Goal: Information Seeking & Learning: Learn about a topic

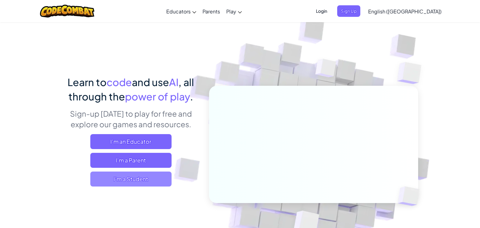
click at [144, 180] on span "I'm a Student" at bounding box center [130, 179] width 81 height 15
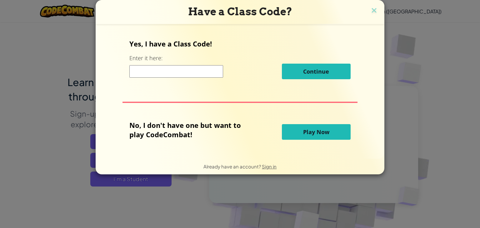
click at [152, 69] on input at bounding box center [176, 71] width 94 height 12
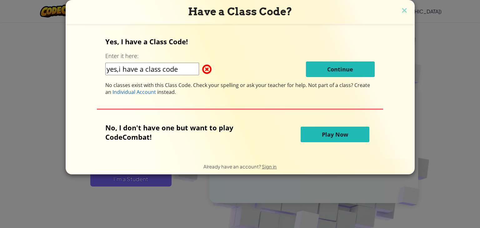
type input "yes,i have a class code"
click at [342, 135] on span "Play Now" at bounding box center [335, 134] width 26 height 7
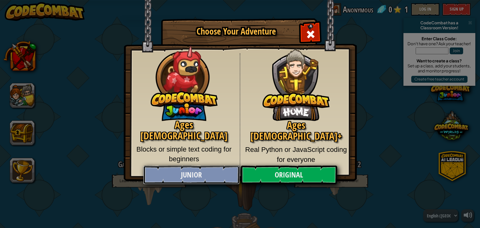
click at [233, 177] on link "Junior" at bounding box center [191, 175] width 96 height 19
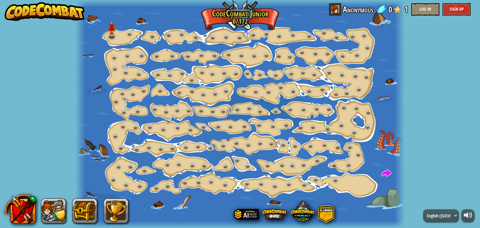
click at [119, 39] on div at bounding box center [239, 114] width 329 height 228
click at [109, 33] on link at bounding box center [112, 33] width 12 height 12
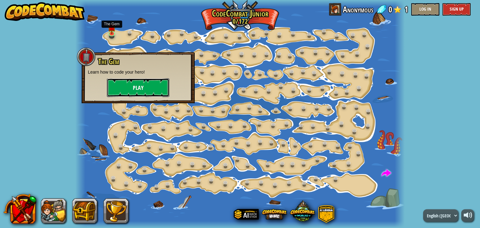
click at [136, 83] on button "Play" at bounding box center [138, 87] width 62 height 19
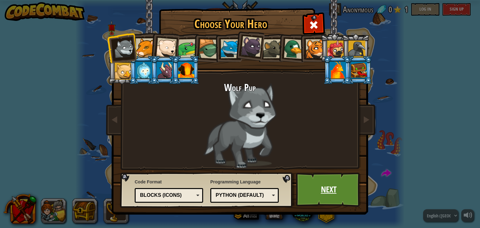
click at [321, 190] on link "Next" at bounding box center [328, 190] width 65 height 34
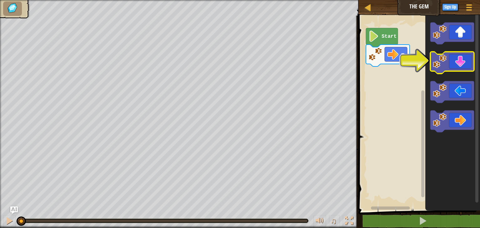
click at [462, 58] on icon "Blockly Workspace" at bounding box center [452, 63] width 44 height 22
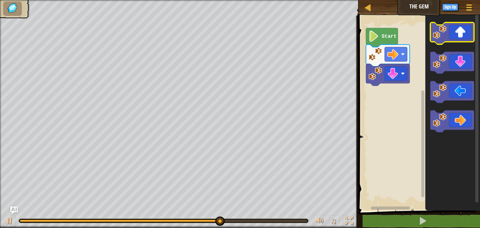
click at [448, 38] on icon "Blockly Workspace" at bounding box center [452, 33] width 44 height 22
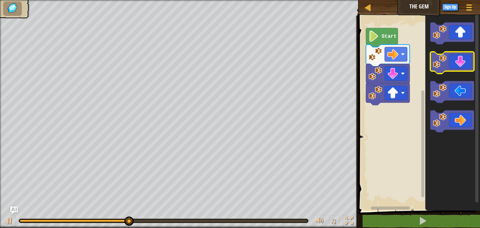
click at [447, 61] on icon "Blockly Workspace" at bounding box center [452, 63] width 44 height 22
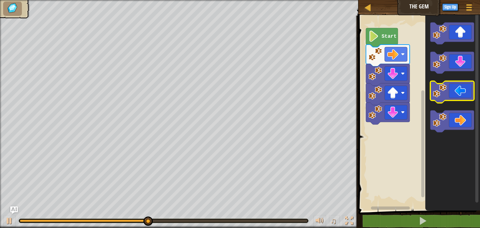
click at [462, 95] on icon "Blockly Workspace" at bounding box center [452, 92] width 44 height 22
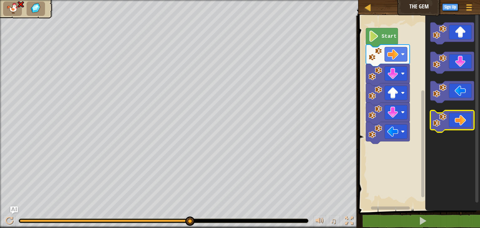
click at [460, 123] on icon "Blockly Workspace" at bounding box center [452, 122] width 44 height 22
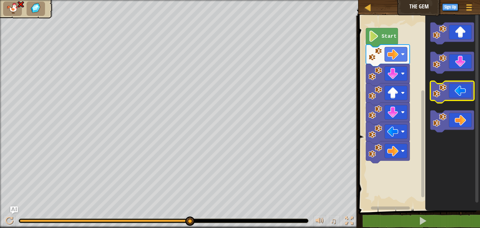
click at [451, 96] on icon "Blockly Workspace" at bounding box center [452, 92] width 44 height 22
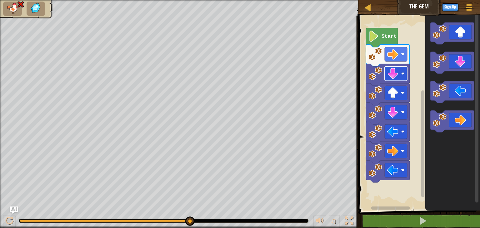
click at [388, 80] on g "Start" at bounding box center [388, 105] width 44 height 155
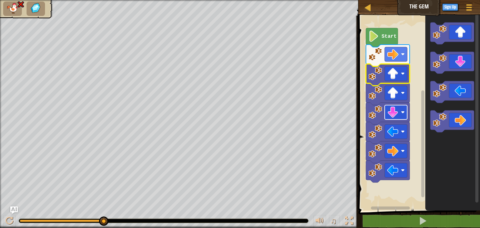
click at [398, 117] on rect "Blockly Workspace" at bounding box center [395, 112] width 22 height 14
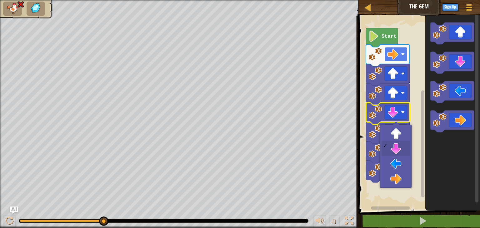
click at [401, 54] on image "Blockly Workspace" at bounding box center [403, 54] width 4 height 4
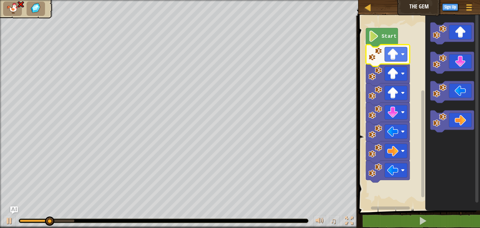
click at [383, 61] on icon "Blockly Workspace" at bounding box center [388, 56] width 44 height 22
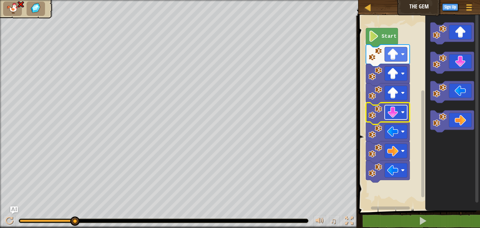
click at [396, 113] on image "Blockly Workspace" at bounding box center [392, 112] width 11 height 11
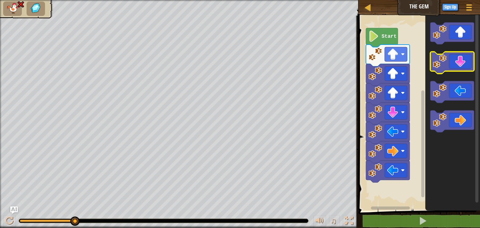
click at [466, 58] on icon "Blockly Workspace" at bounding box center [452, 63] width 44 height 22
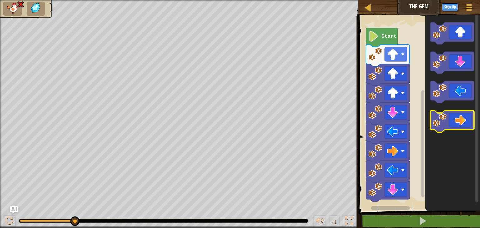
click at [466, 123] on icon "Blockly Workspace" at bounding box center [452, 122] width 44 height 22
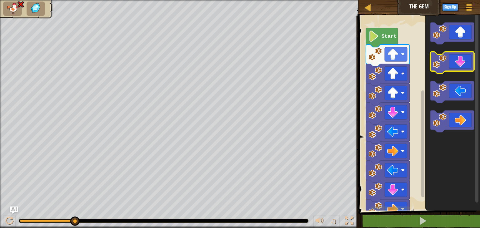
click at [455, 64] on icon "Blockly Workspace" at bounding box center [452, 63] width 44 height 22
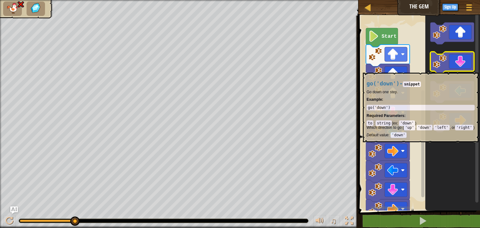
click at [457, 71] on icon "Blockly Workspace" at bounding box center [452, 63] width 44 height 22
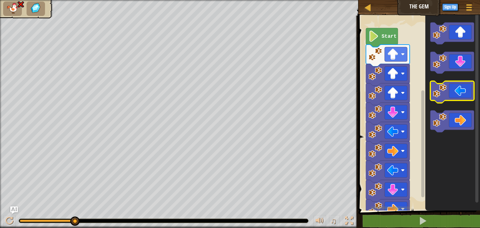
click at [459, 86] on icon "Blockly Workspace" at bounding box center [452, 92] width 44 height 22
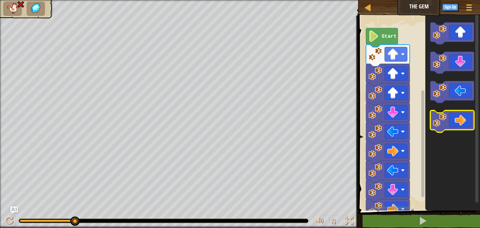
click at [470, 120] on icon "Blockly Workspace" at bounding box center [452, 122] width 44 height 22
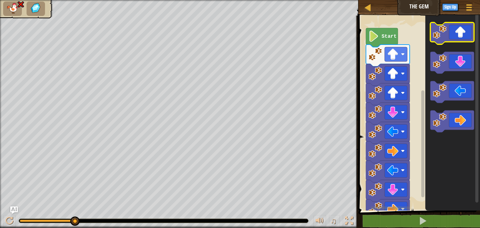
click at [451, 36] on icon "Blockly Workspace" at bounding box center [452, 33] width 44 height 22
click at [451, 38] on icon "Blockly Workspace" at bounding box center [452, 33] width 44 height 22
click at [451, 39] on icon "Blockly Workspace" at bounding box center [452, 33] width 44 height 22
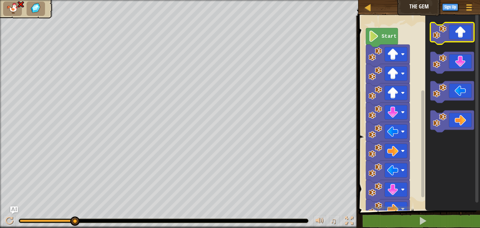
click at [451, 39] on icon "Blockly Workspace" at bounding box center [452, 33] width 44 height 22
click at [451, 40] on icon "Blockly Workspace" at bounding box center [452, 33] width 44 height 22
click at [451, 41] on icon "Blockly Workspace" at bounding box center [452, 33] width 44 height 22
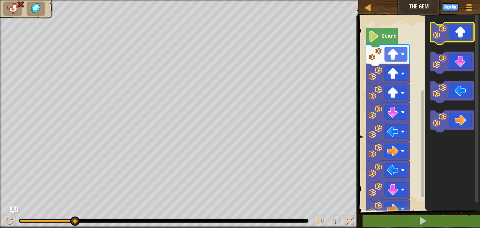
click at [443, 42] on icon "Blockly Workspace" at bounding box center [452, 33] width 44 height 22
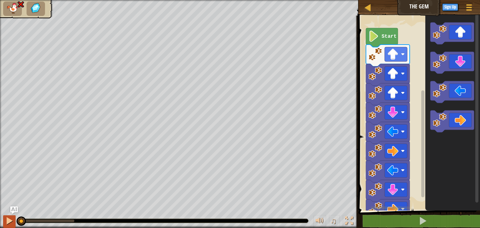
drag, startPoint x: 73, startPoint y: 217, endPoint x: 14, endPoint y: 224, distance: 59.4
click at [14, 224] on div "♫" at bounding box center [179, 219] width 358 height 19
click at [467, 119] on icon "Blockly Workspace" at bounding box center [452, 122] width 44 height 22
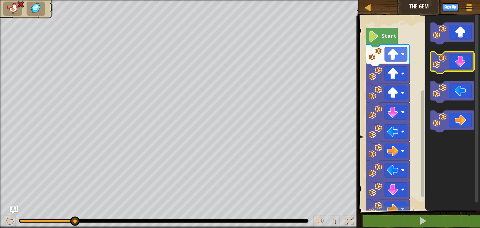
click at [462, 63] on icon "Blockly Workspace" at bounding box center [452, 63] width 44 height 22
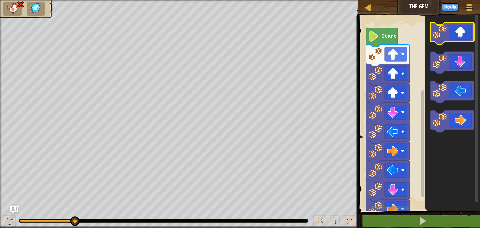
click at [448, 33] on icon "Blockly Workspace" at bounding box center [452, 33] width 44 height 22
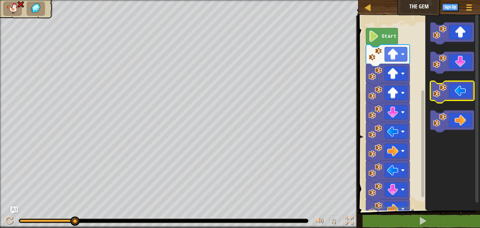
click at [461, 97] on icon "Blockly Workspace" at bounding box center [452, 92] width 44 height 22
click at [11, 222] on div at bounding box center [9, 221] width 8 height 8
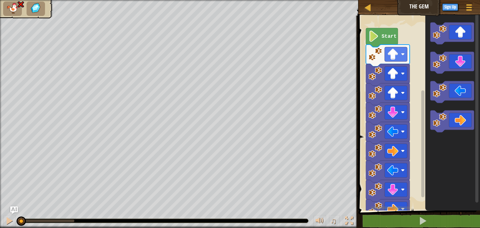
drag, startPoint x: 73, startPoint y: 218, endPoint x: 0, endPoint y: 236, distance: 74.9
click at [463, 88] on icon "Blockly Workspace" at bounding box center [452, 92] width 44 height 22
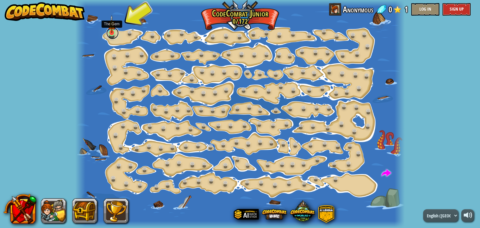
click at [109, 37] on link at bounding box center [112, 33] width 12 height 12
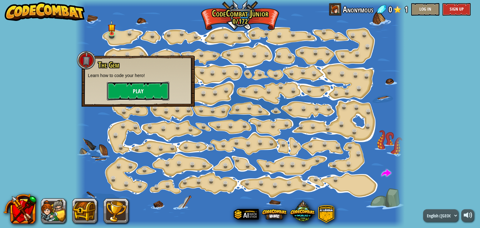
click at [125, 89] on button "Play" at bounding box center [138, 91] width 62 height 19
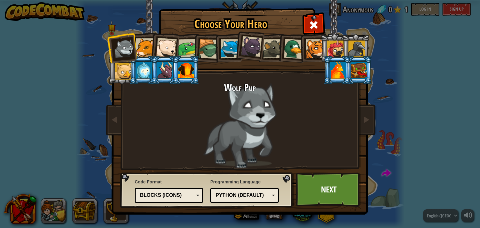
click at [231, 195] on div "Python (Default)" at bounding box center [242, 195] width 54 height 7
click at [231, 180] on div "Programming Language Python (Default) JavaScript Lua C++ Java (Experimental) Py…" at bounding box center [244, 190] width 68 height 27
click at [185, 195] on div "Blocks (Icons)" at bounding box center [167, 195] width 54 height 7
click at [316, 190] on link "Next" at bounding box center [328, 190] width 65 height 34
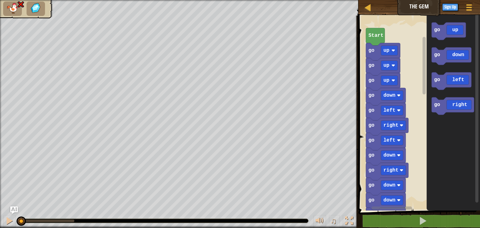
click at [21, 3] on img at bounding box center [21, 4] width 8 height 7
click at [18, 7] on img at bounding box center [21, 4] width 8 height 7
click at [443, 38] on icon "Blockly Workspace" at bounding box center [448, 30] width 34 height 17
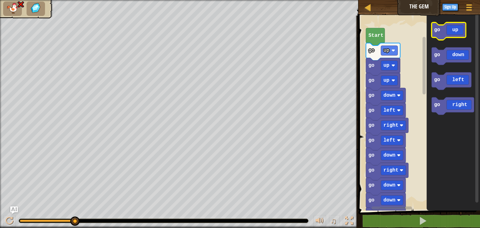
click at [449, 28] on icon "Blockly Workspace" at bounding box center [448, 30] width 34 height 17
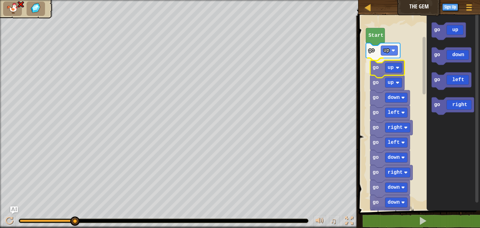
click at [373, 68] on g "go up go up" at bounding box center [383, 59] width 34 height 32
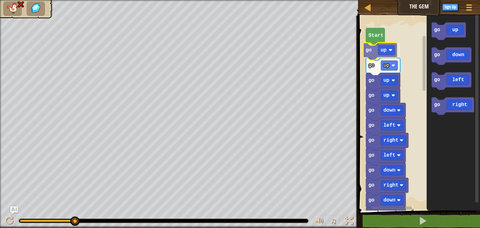
click at [379, 50] on div "Start go up go up go left go up go up go left go up go down go right go up go u…" at bounding box center [417, 111] width 123 height 198
click at [418, 73] on div "Start go up go up go left go up go up go left go up go down go right go up go u…" at bounding box center [417, 111] width 123 height 198
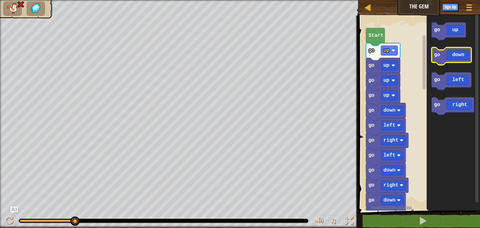
click at [425, 62] on div "Start go up go up go left go up go up go left go up go down go right go up go u…" at bounding box center [417, 111] width 123 height 198
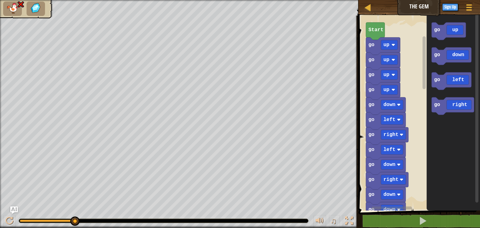
click at [423, 62] on rect "Blockly Workspace" at bounding box center [423, 63] width 3 height 53
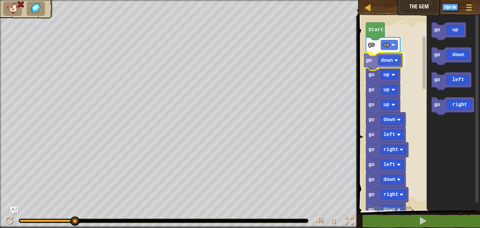
click at [385, 62] on div "go up go down go down go up go up go left go left go up go down go right go up …" at bounding box center [417, 111] width 123 height 198
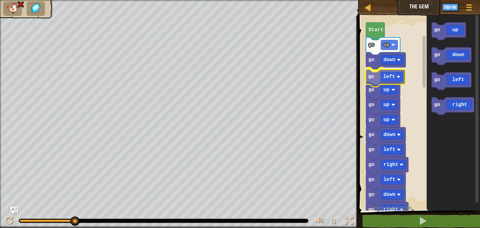
click at [382, 76] on div "go up go down go left go down go up go up go left go left go up go down go righ…" at bounding box center [417, 111] width 123 height 198
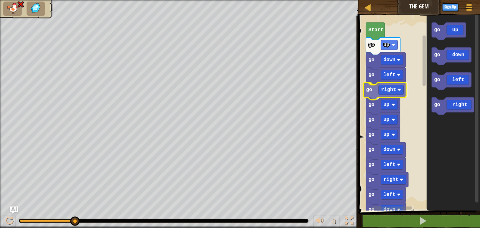
click at [383, 92] on div "go up go down go left go right go down go up go up go left go left go up go dow…" at bounding box center [417, 111] width 123 height 198
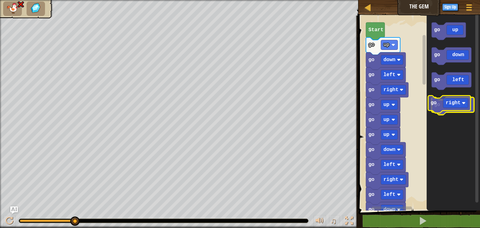
click at [442, 107] on icon "Blockly Workspace" at bounding box center [452, 105] width 42 height 17
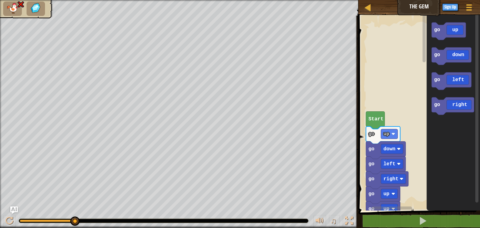
click at [370, 119] on text "Start" at bounding box center [375, 119] width 15 height 6
click at [370, 139] on icon "Blockly Workspace" at bounding box center [383, 135] width 34 height 17
click at [377, 140] on icon "Blockly Workspace" at bounding box center [383, 135] width 34 height 17
click at [377, 141] on icon "Blockly Workspace" at bounding box center [383, 135] width 34 height 17
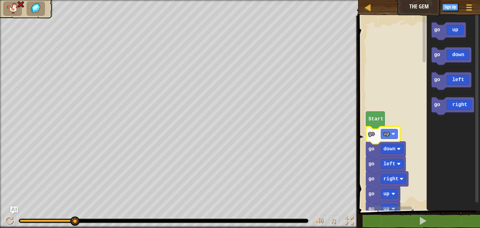
click at [410, 112] on rect "Blockly Workspace" at bounding box center [417, 111] width 123 height 198
click at [357, 142] on div "Map The Gem Game Menu Sign Up Ask AI 1 הההההההההההההההההההההההההההההההההההההההה…" at bounding box center [240, 114] width 480 height 228
click at [384, 150] on text "down" at bounding box center [389, 149] width 12 height 6
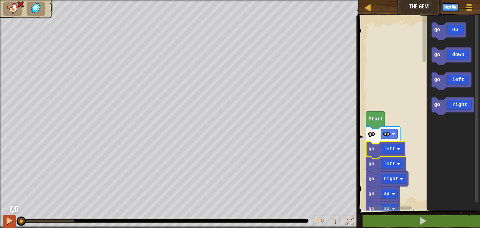
drag, startPoint x: 77, startPoint y: 219, endPoint x: 4, endPoint y: 220, distance: 72.8
click at [4, 220] on div "♫" at bounding box center [179, 219] width 358 height 19
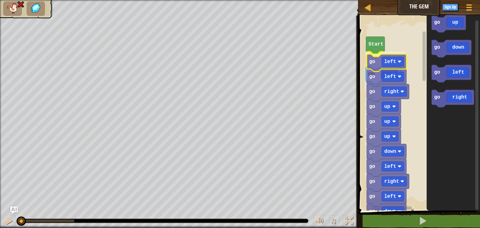
click at [388, 61] on g "Start go left go up" at bounding box center [386, 60] width 40 height 47
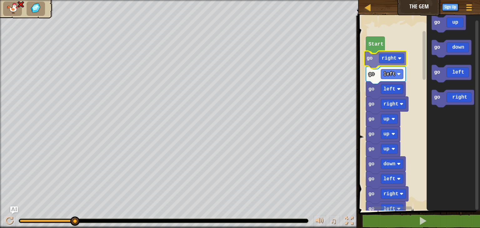
click at [388, 59] on div "Start go right go left go left go right go down go right go up go up go up go l…" at bounding box center [417, 111] width 123 height 198
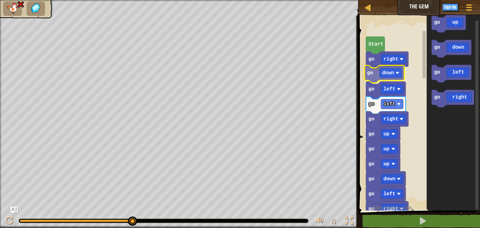
click at [388, 76] on div "Start go right go down go left go left go right go down go right go up go up go…" at bounding box center [417, 111] width 123 height 198
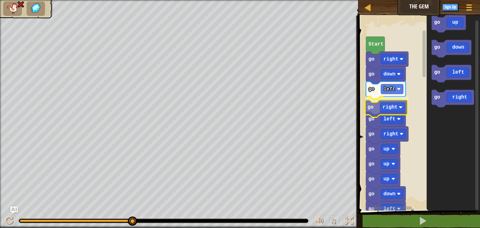
click at [392, 105] on div "Start go right go down go left go right go left go right go down go right go up…" at bounding box center [417, 111] width 123 height 198
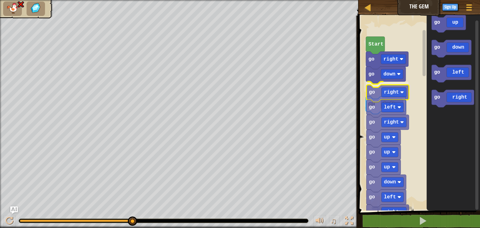
click at [392, 93] on g "go down go right go left" at bounding box center [387, 90] width 42 height 47
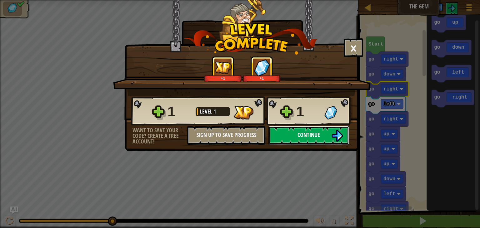
click at [331, 136] on button "Continue" at bounding box center [308, 135] width 81 height 19
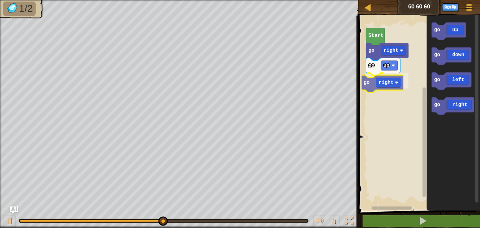
click at [390, 80] on div "go right go up go right Start go up go down go left go right go right" at bounding box center [417, 111] width 123 height 198
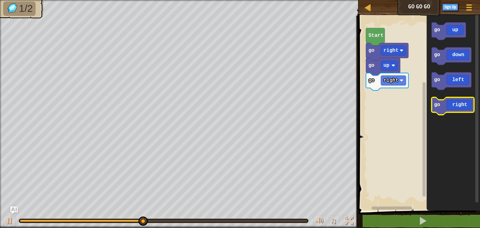
click at [455, 103] on icon "Blockly Workspace" at bounding box center [452, 105] width 42 height 17
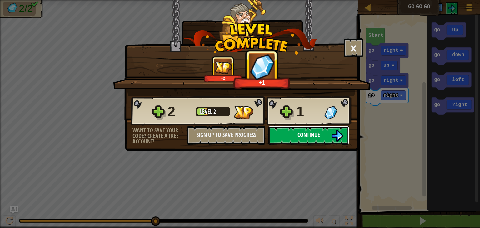
click at [331, 133] on button "Continue" at bounding box center [308, 135] width 81 height 19
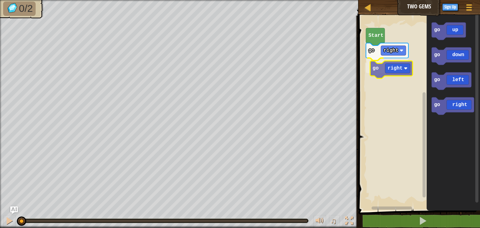
click at [393, 74] on div "go right go right Start go up go down go left go right go right" at bounding box center [417, 111] width 123 height 198
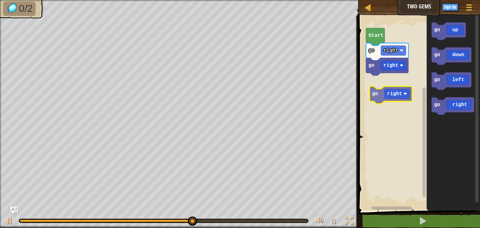
click at [398, 81] on div "go right go right Start go up go down go left go right go right" at bounding box center [417, 111] width 123 height 198
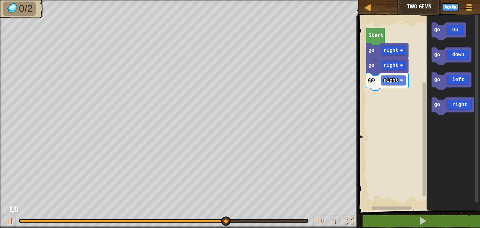
click at [378, 92] on div "go right go right go right Start go up go down go left go right" at bounding box center [417, 111] width 123 height 198
click at [382, 99] on div "go right go right go right Start go up go down go left go right go up" at bounding box center [417, 111] width 123 height 198
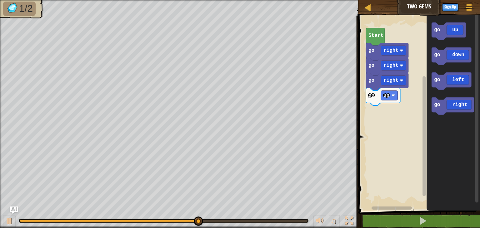
click at [398, 119] on div "go right go right go right go up Start go up go down go left go right" at bounding box center [417, 111] width 123 height 198
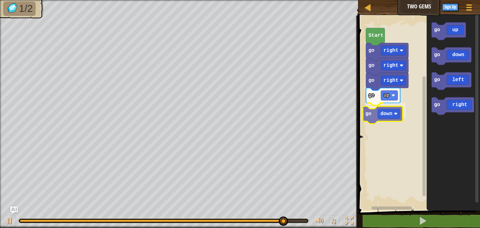
click at [382, 118] on div "go right go right go right go up go down Start go up go down go left go right g…" at bounding box center [417, 111] width 123 height 198
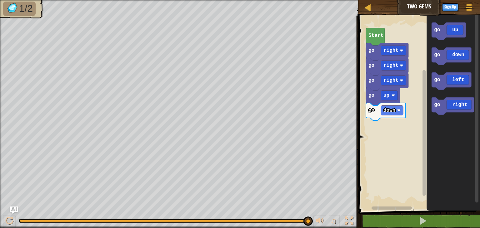
click at [388, 131] on div "go right go right go right go up go down Start go up go down go left go right" at bounding box center [417, 111] width 123 height 198
click at [379, 124] on div "go right go right go right go up go down go down Start go up go down go left go…" at bounding box center [417, 111] width 123 height 198
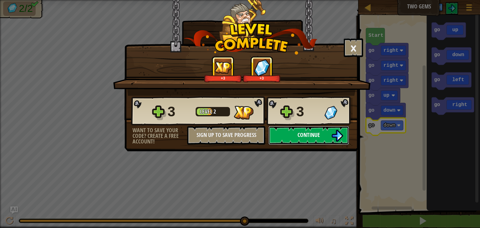
click at [335, 134] on img at bounding box center [337, 136] width 12 height 12
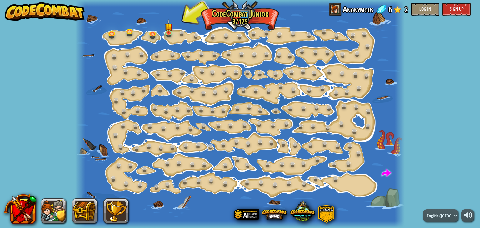
click at [123, 66] on div at bounding box center [239, 114] width 329 height 228
click at [117, 55] on link at bounding box center [115, 57] width 12 height 12
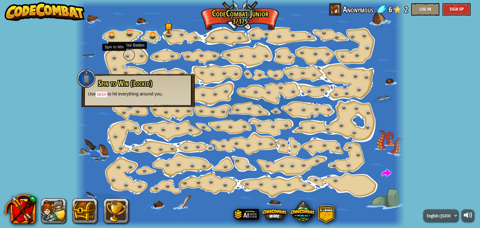
click at [124, 55] on link at bounding box center [129, 55] width 12 height 12
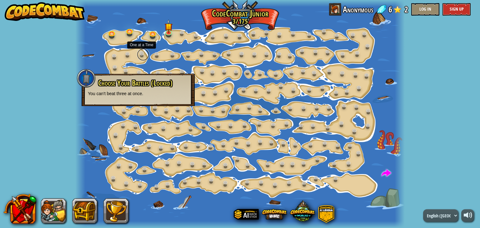
click at [142, 54] on link at bounding box center [143, 54] width 12 height 12
